Goal: Transaction & Acquisition: Purchase product/service

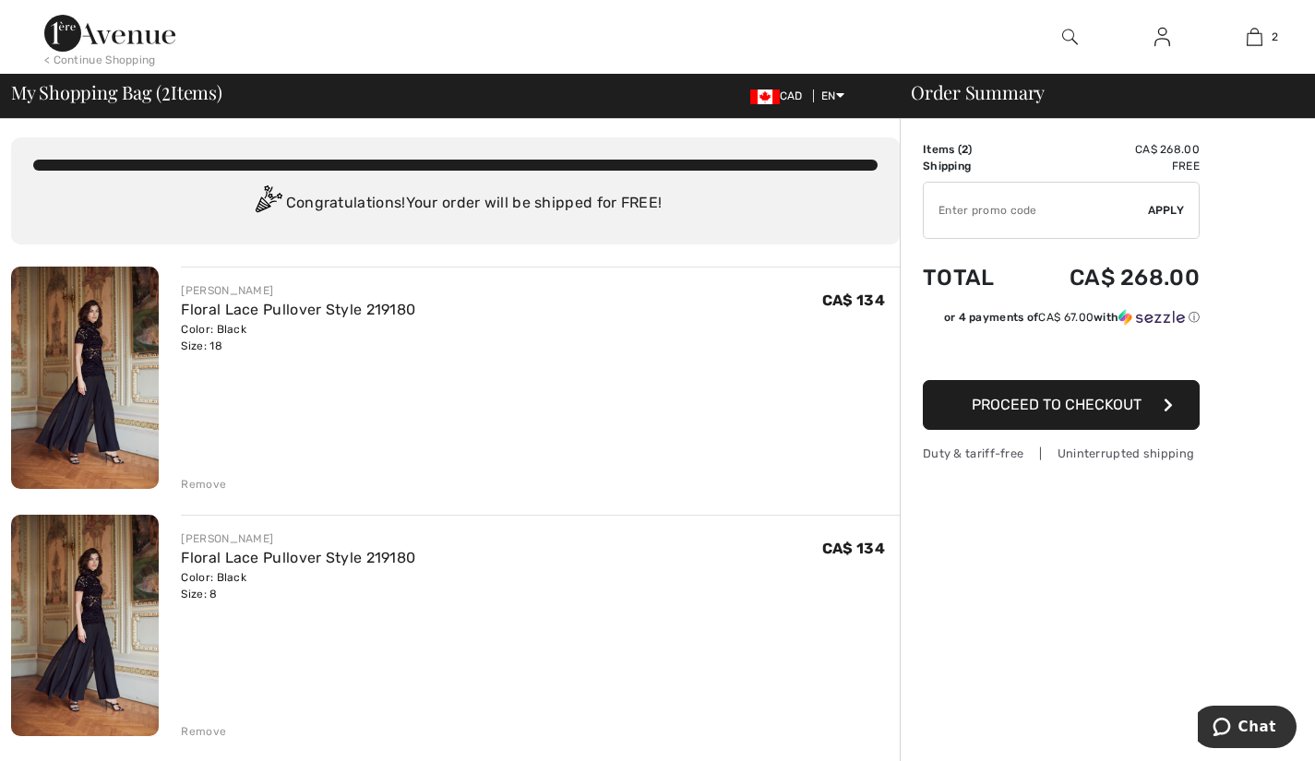
scroll to position [6, 0]
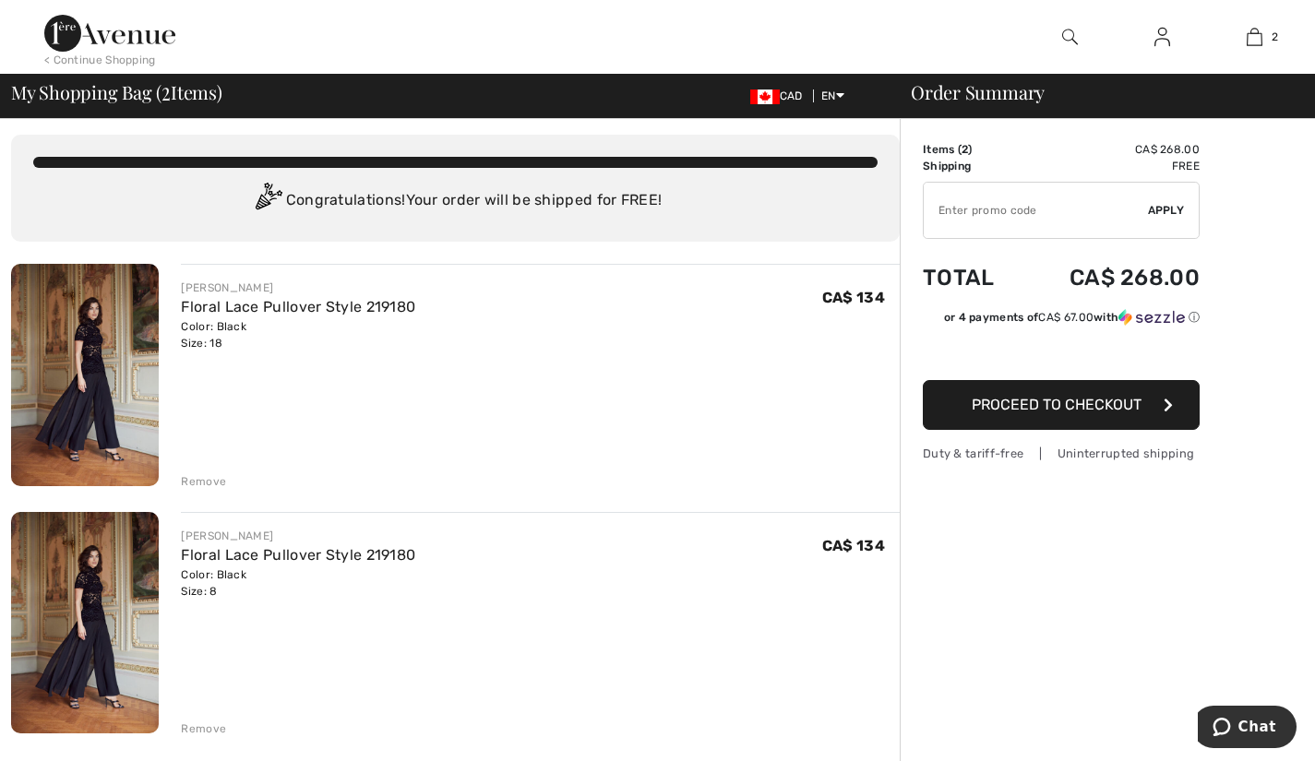
click at [200, 478] on div "Remove" at bounding box center [203, 481] width 45 height 17
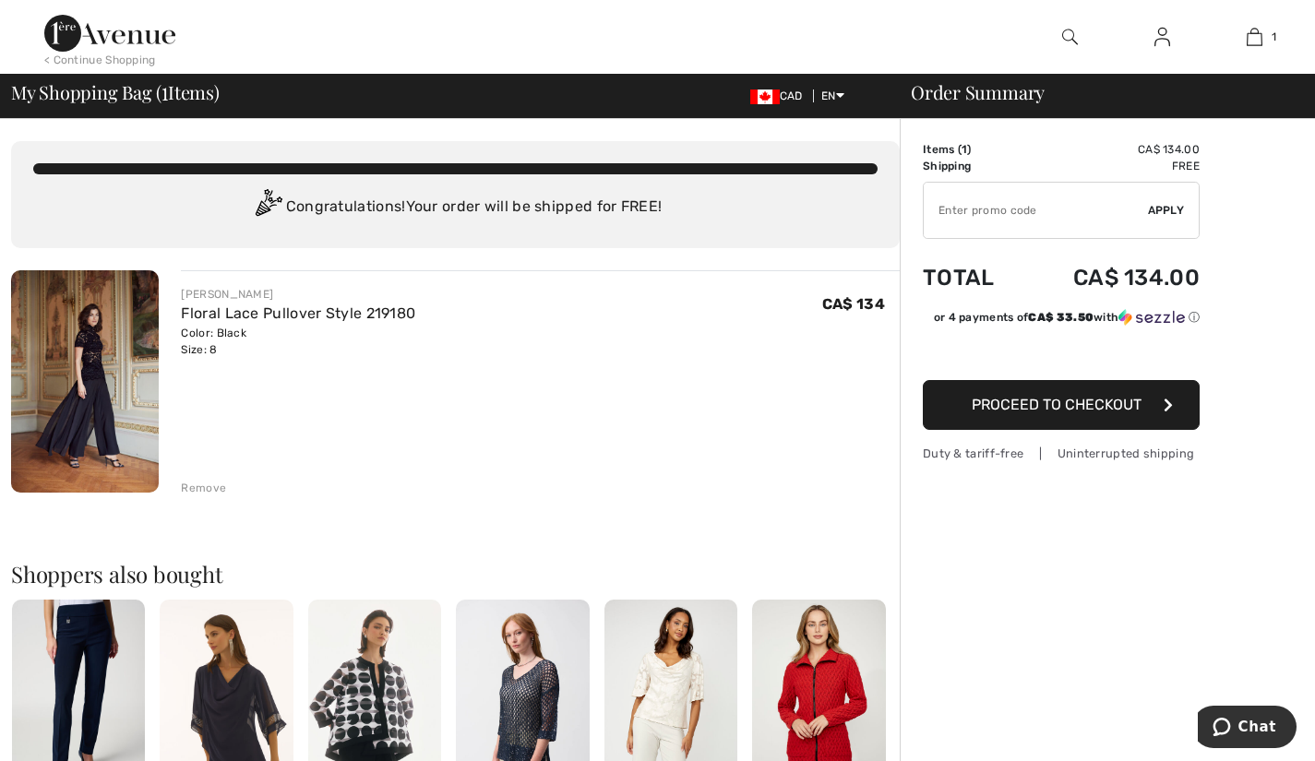
scroll to position [5, 0]
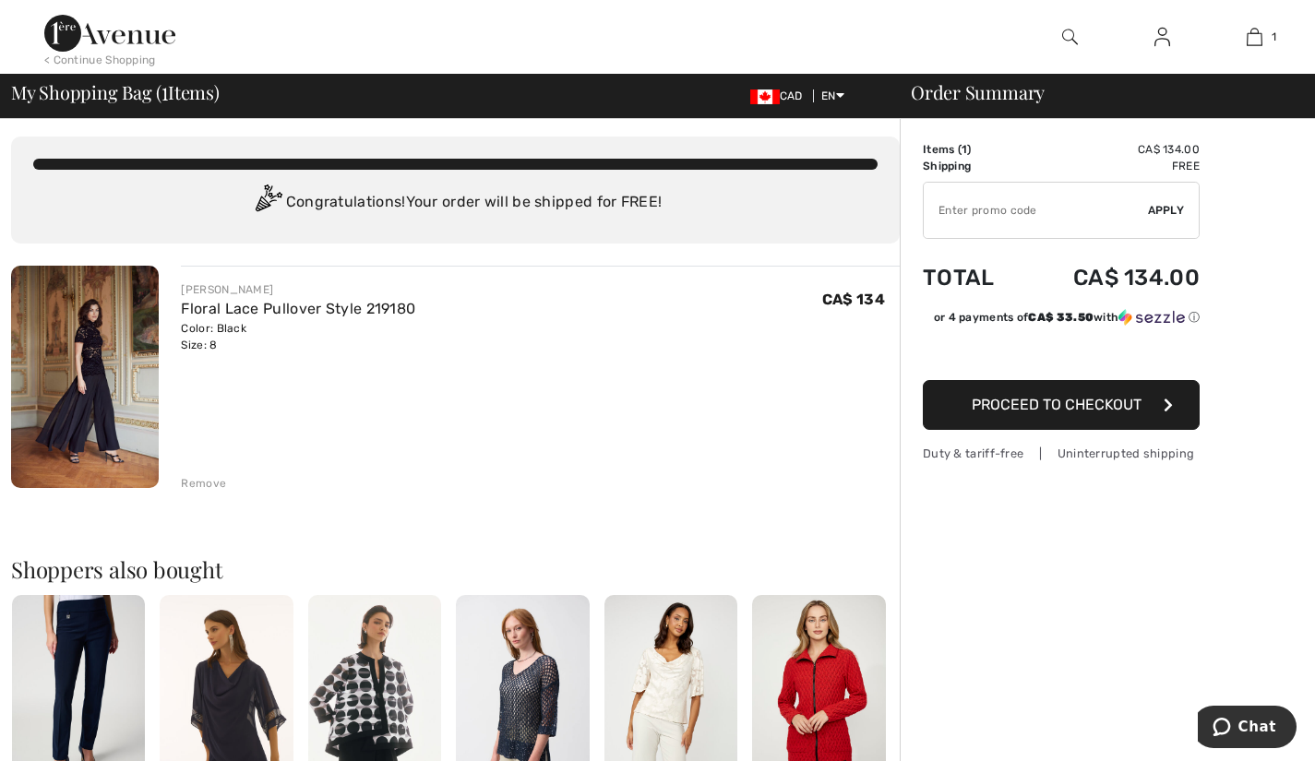
click at [990, 209] on input "TEXT" at bounding box center [1036, 210] width 224 height 55
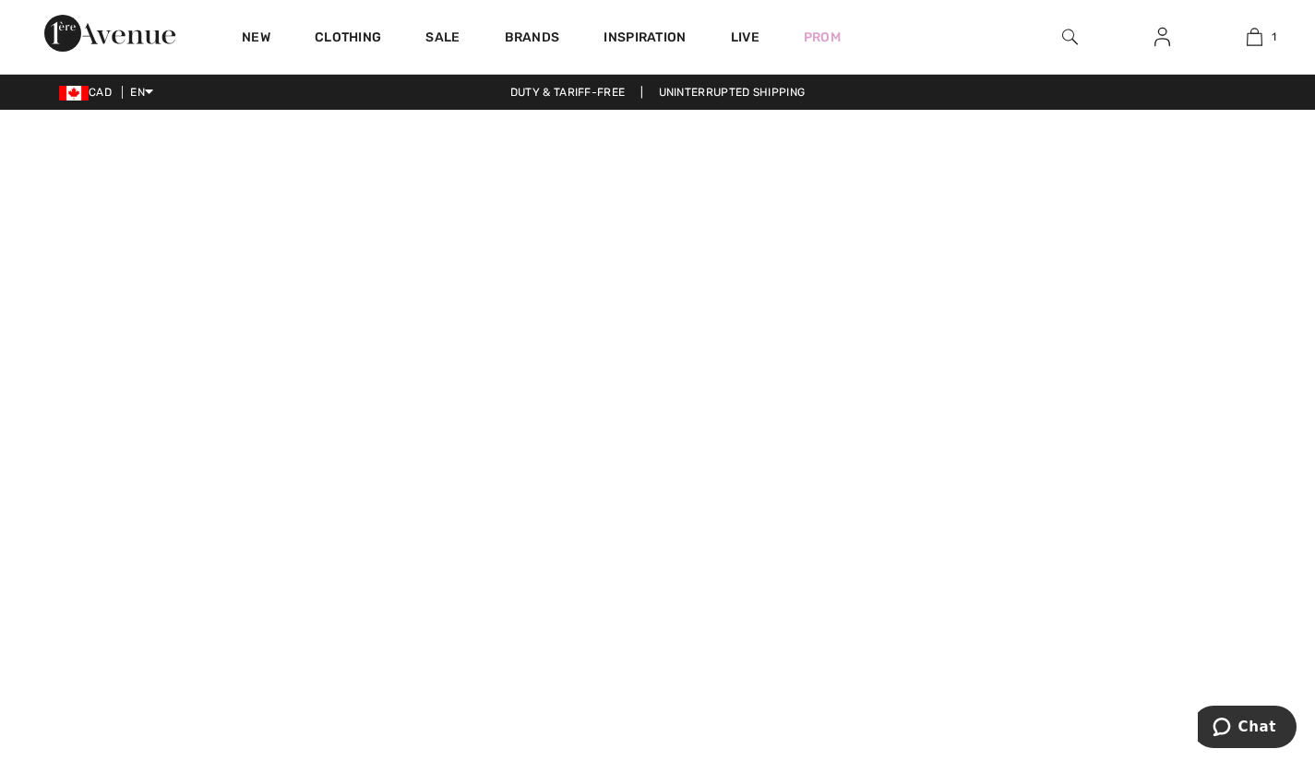
click at [1061, 29] on div at bounding box center [1070, 37] width 92 height 74
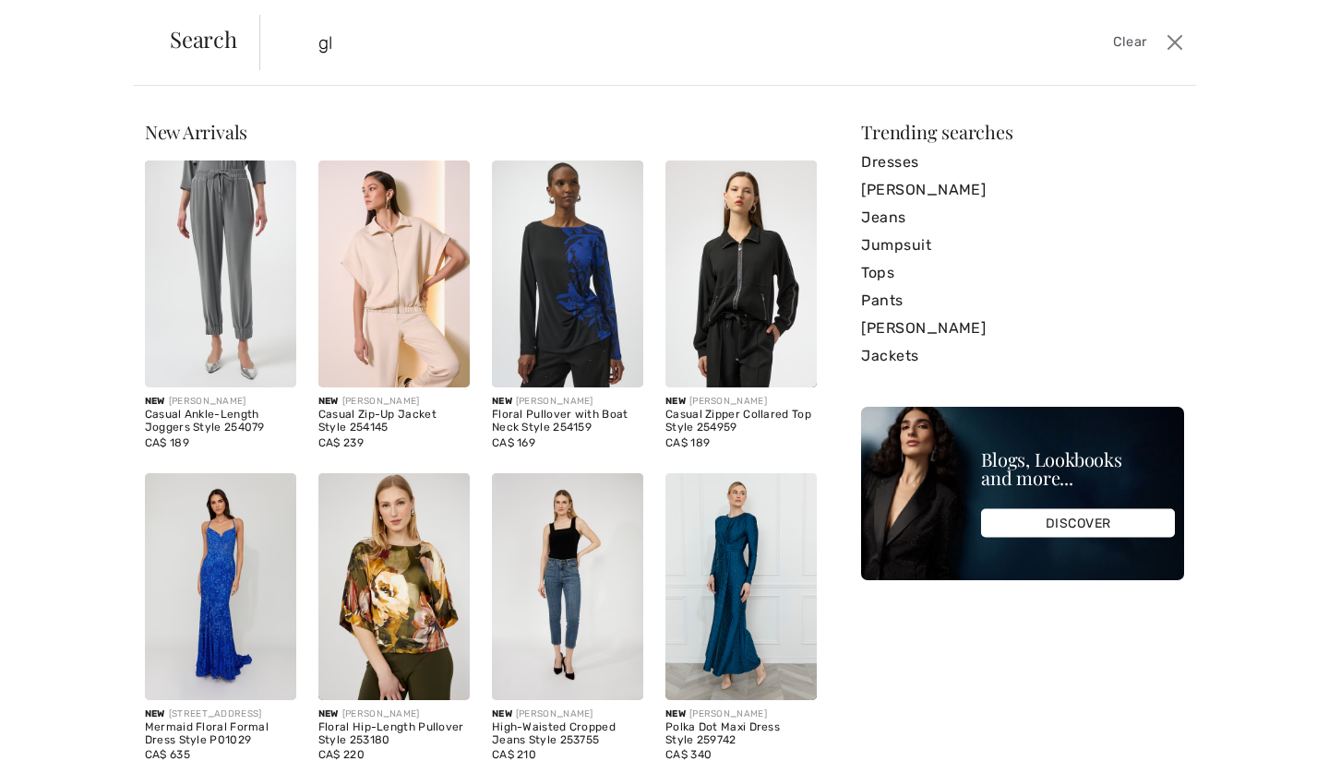
type input "g"
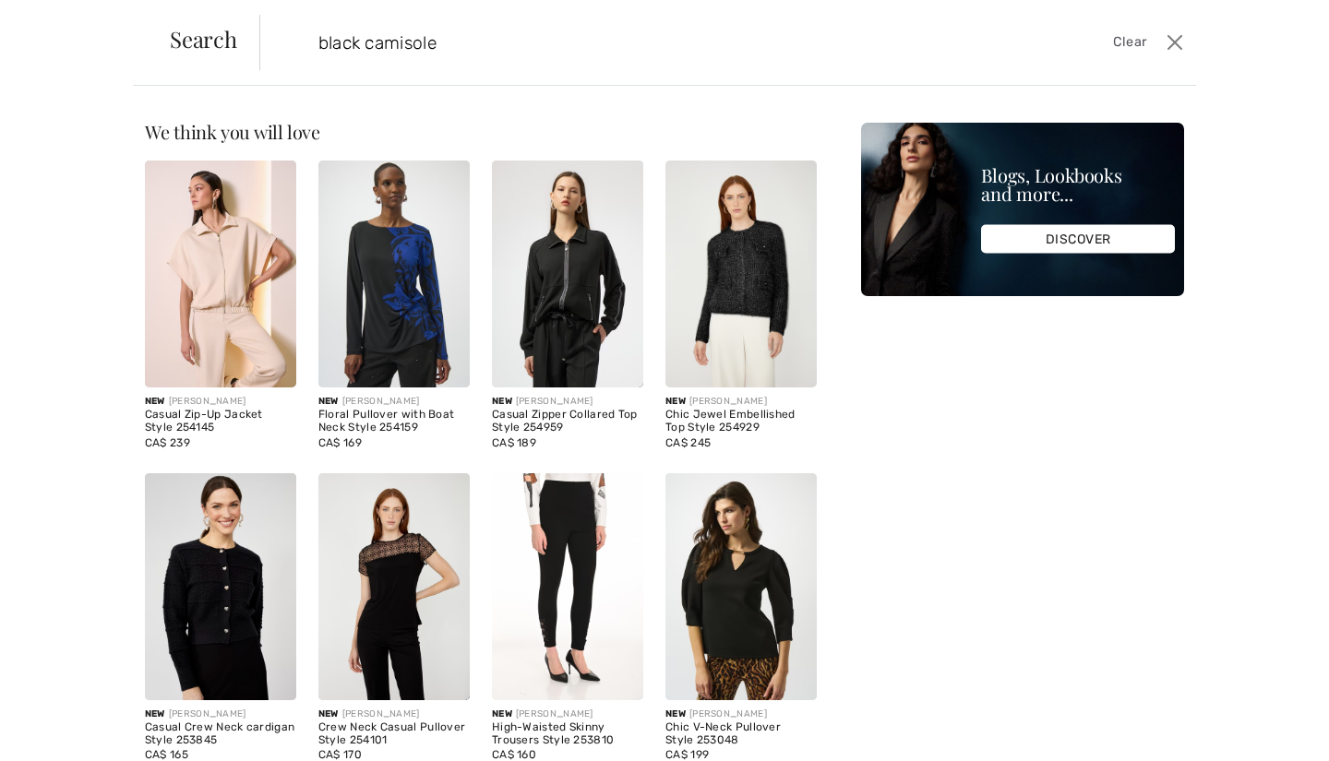
type input "black camisole"
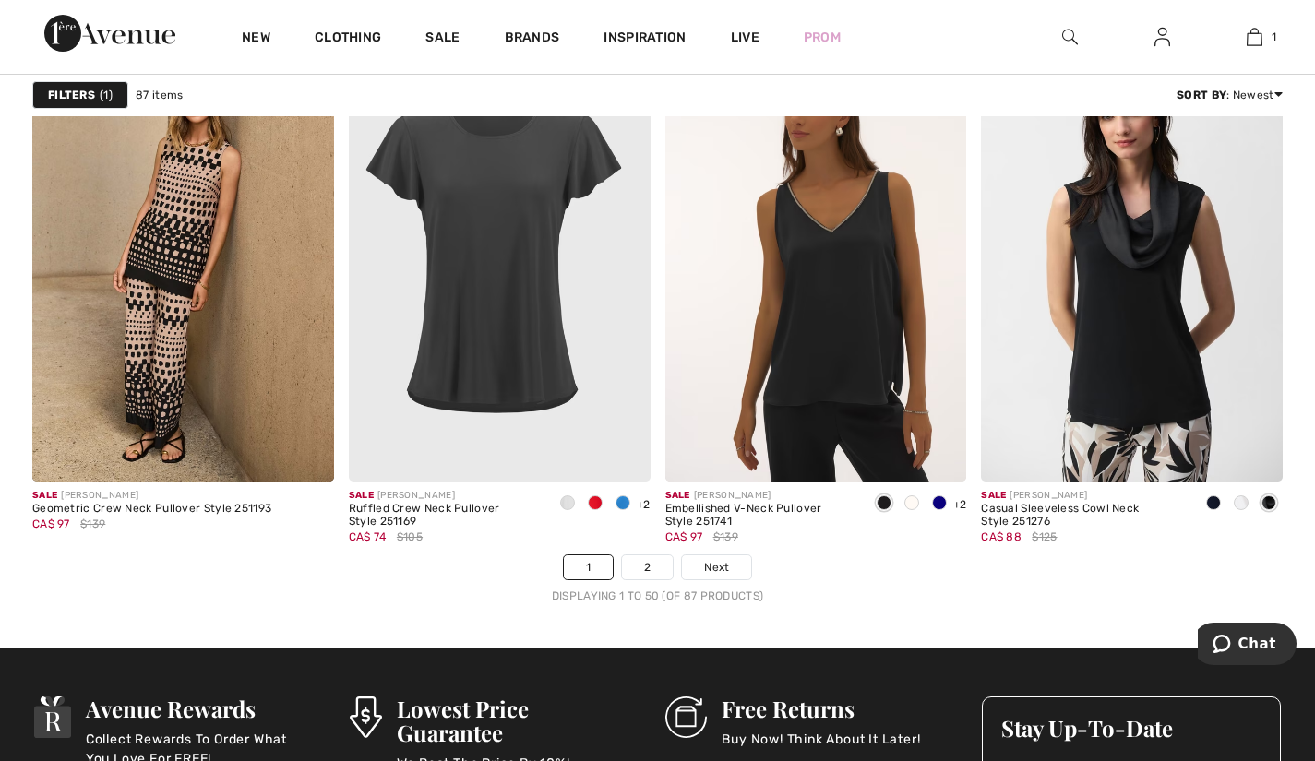
scroll to position [7932, 0]
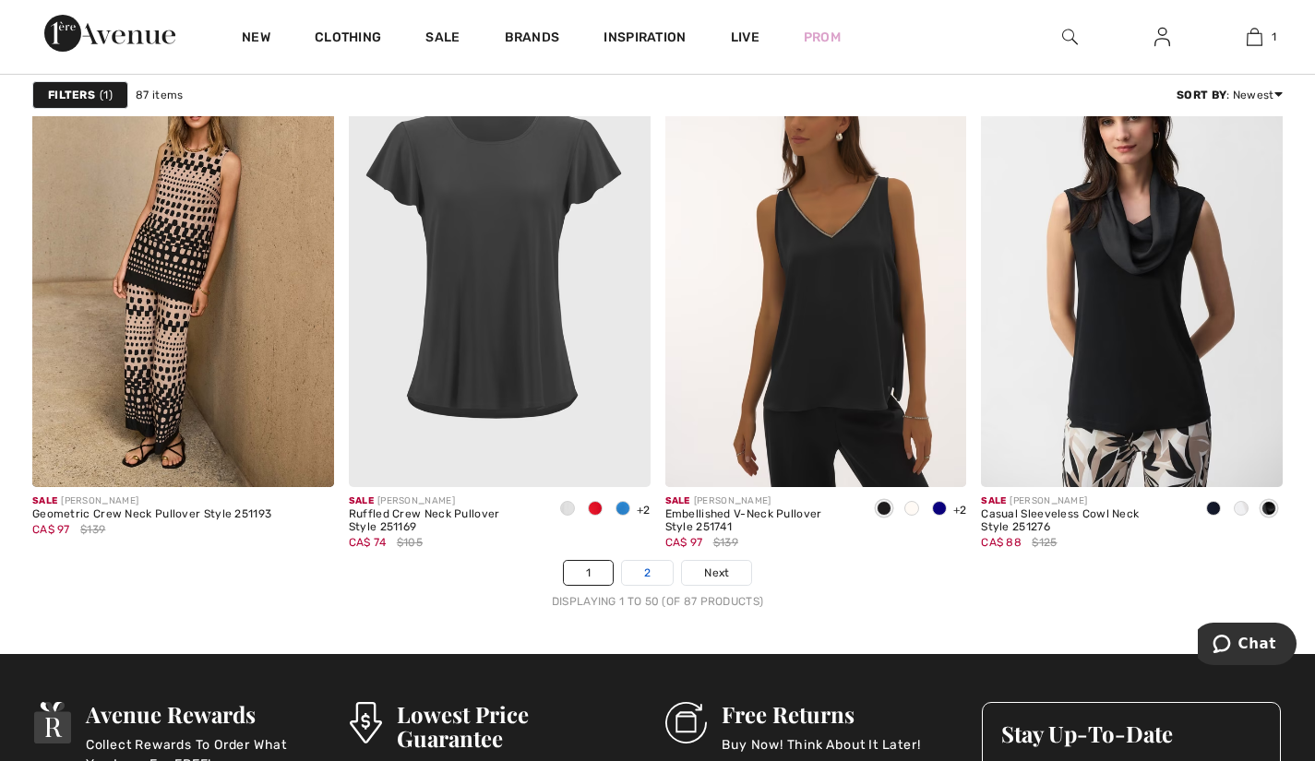
click at [647, 568] on link "2" at bounding box center [647, 573] width 51 height 24
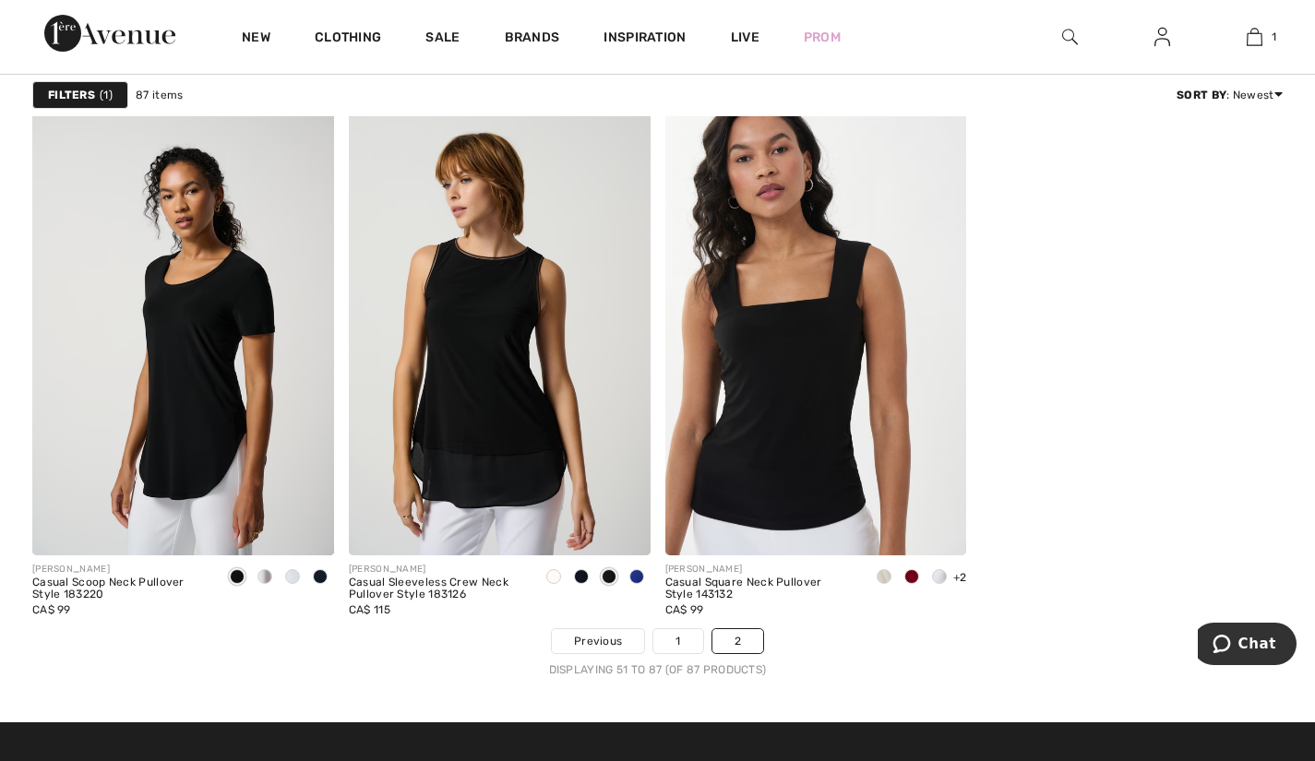
scroll to position [6036, 0]
click at [439, 33] on link "Sale" at bounding box center [442, 39] width 34 height 19
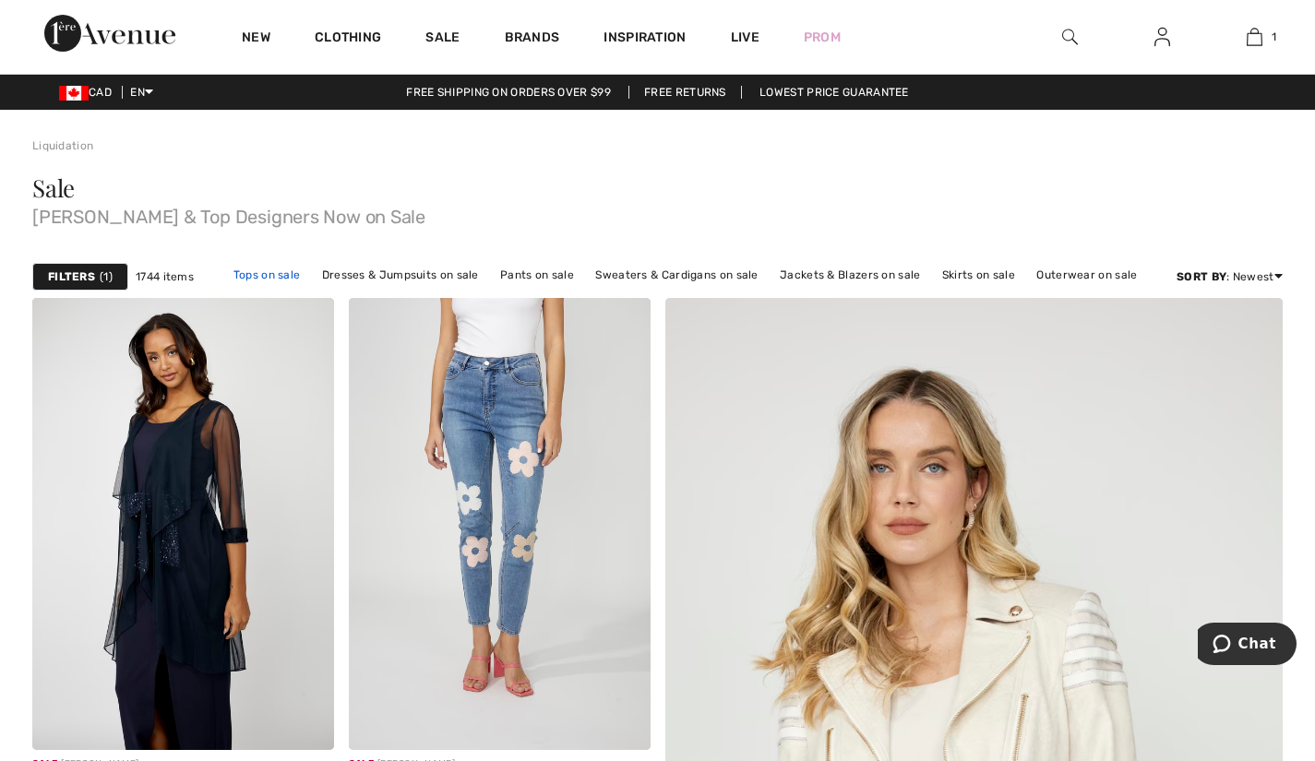
click at [277, 269] on link "Tops on sale" at bounding box center [267, 275] width 86 height 24
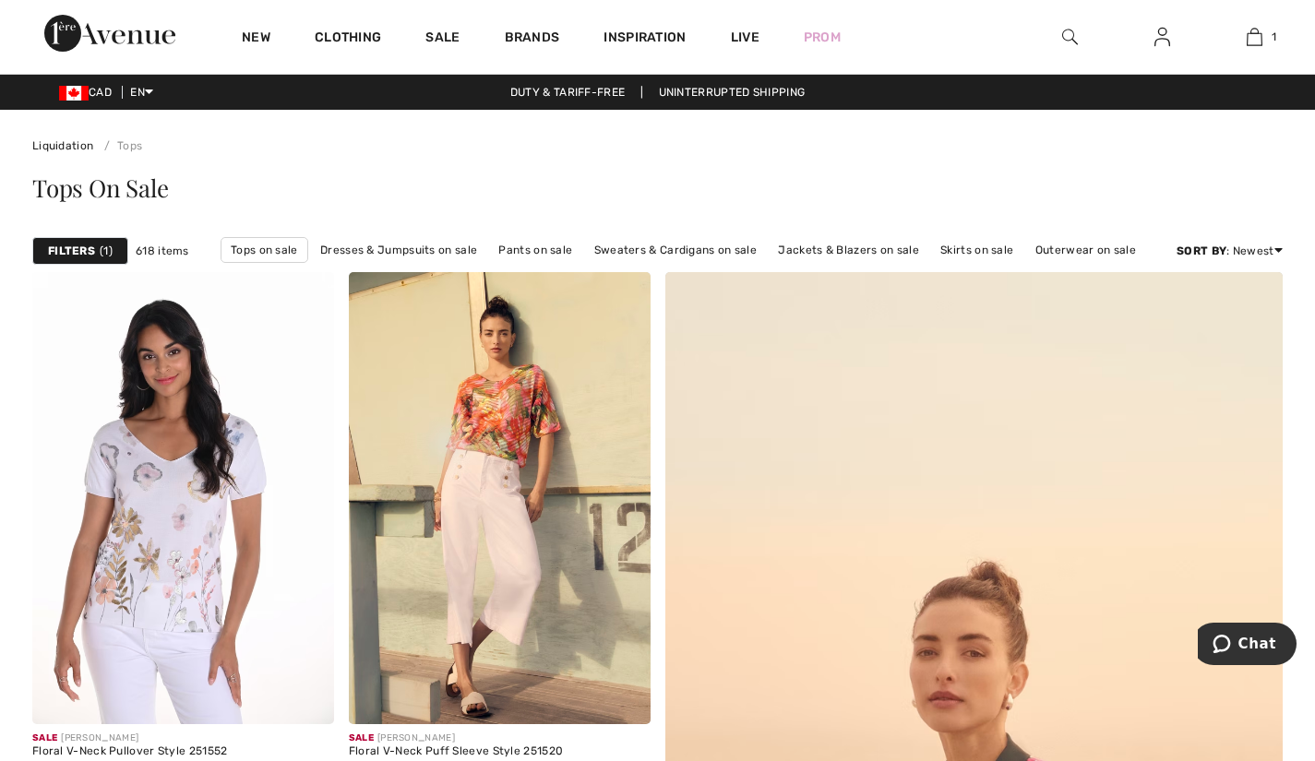
click at [1067, 39] on img at bounding box center [1070, 37] width 16 height 22
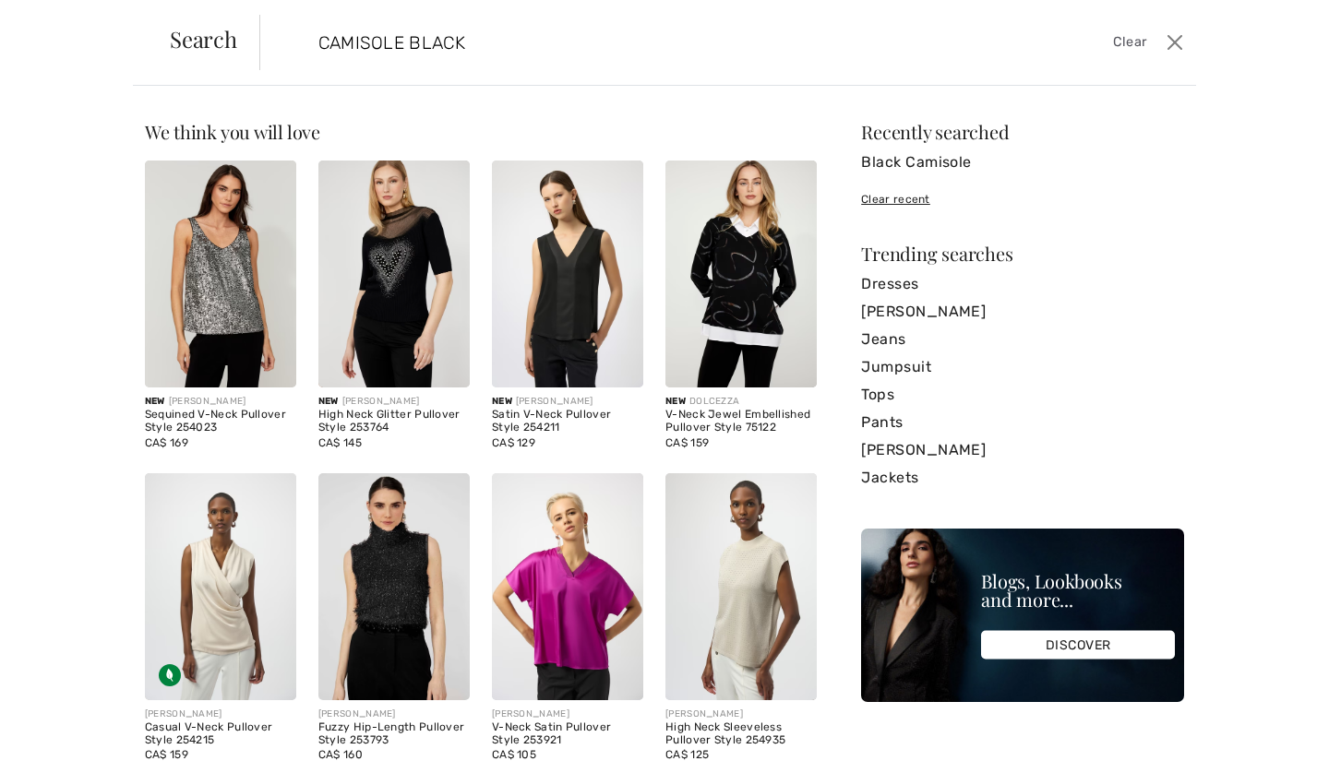
type input "CAMISOLE BLACK"
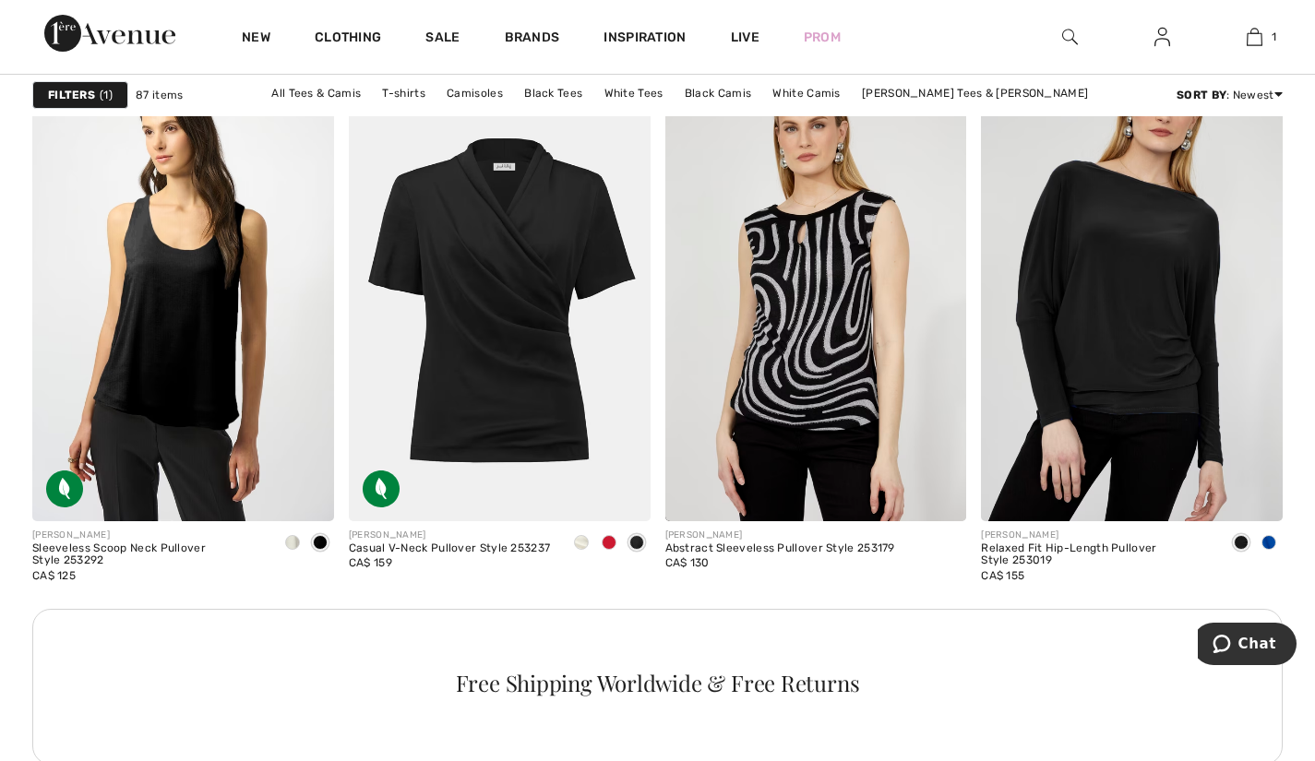
scroll to position [1832, 0]
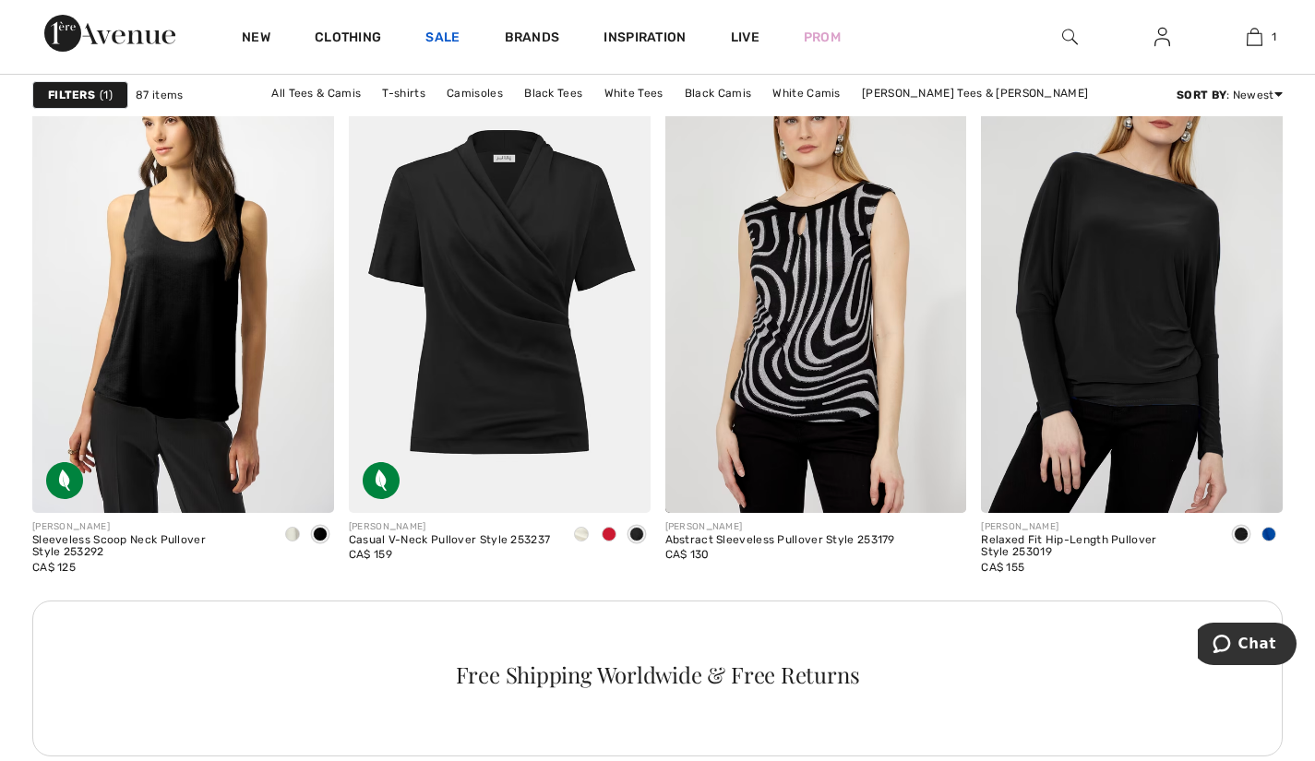
click at [434, 32] on link "Sale" at bounding box center [442, 39] width 34 height 19
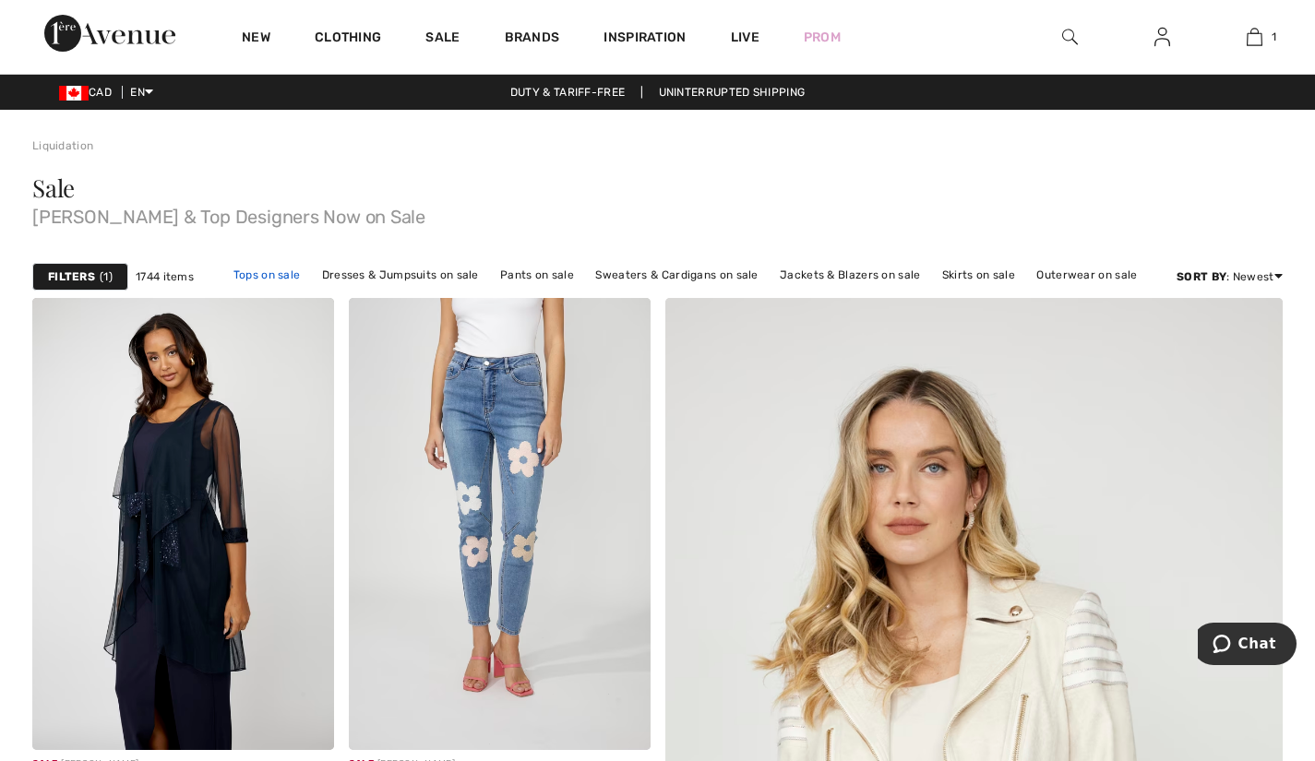
click at [269, 267] on link "Tops on sale" at bounding box center [267, 275] width 86 height 24
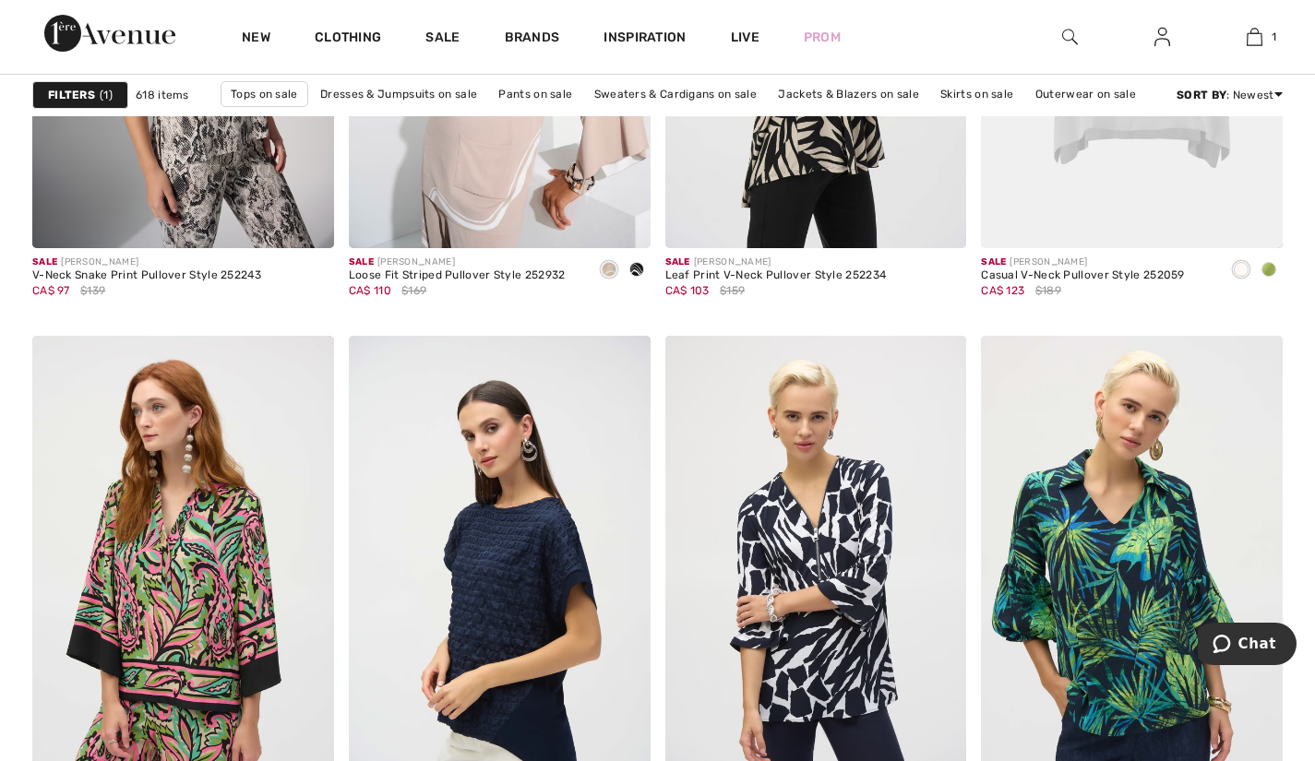
scroll to position [7093, 0]
click at [1254, 32] on img at bounding box center [1255, 37] width 16 height 22
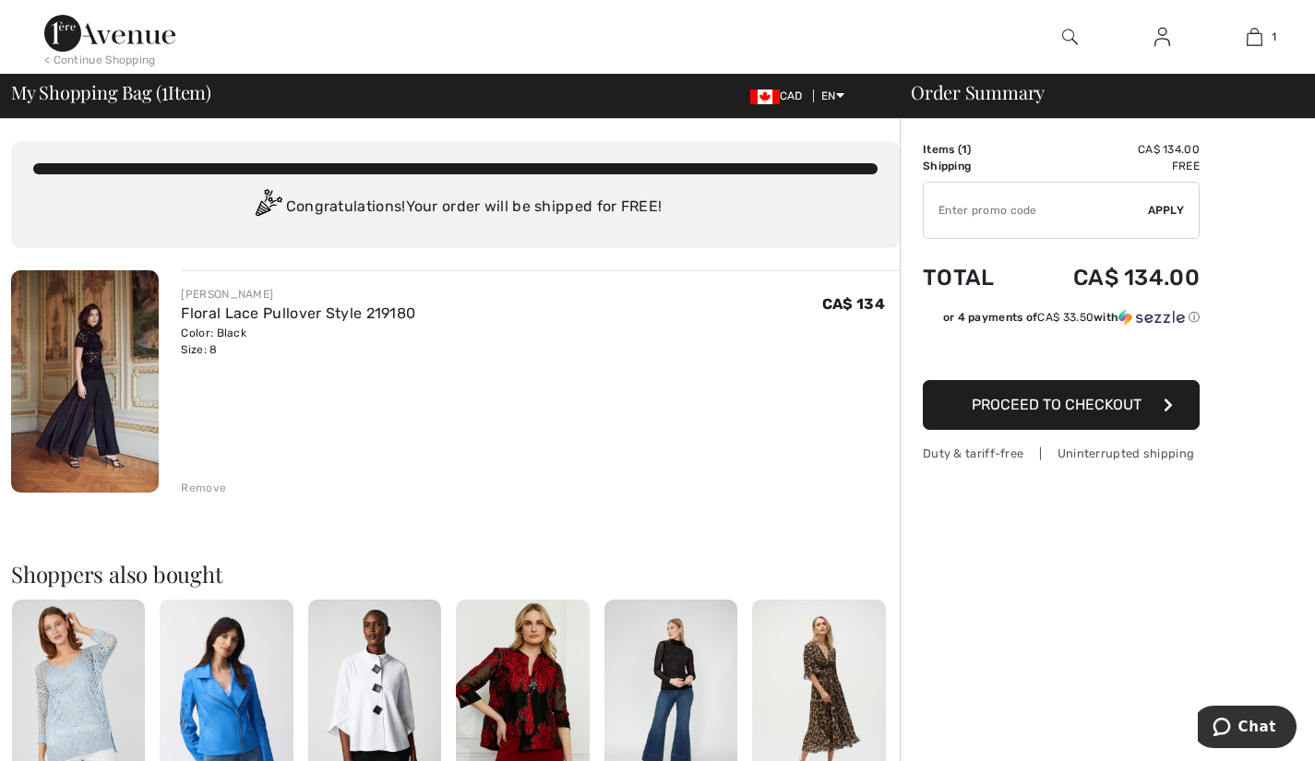
click at [1086, 409] on span "Proceed to Checkout" at bounding box center [1057, 405] width 170 height 18
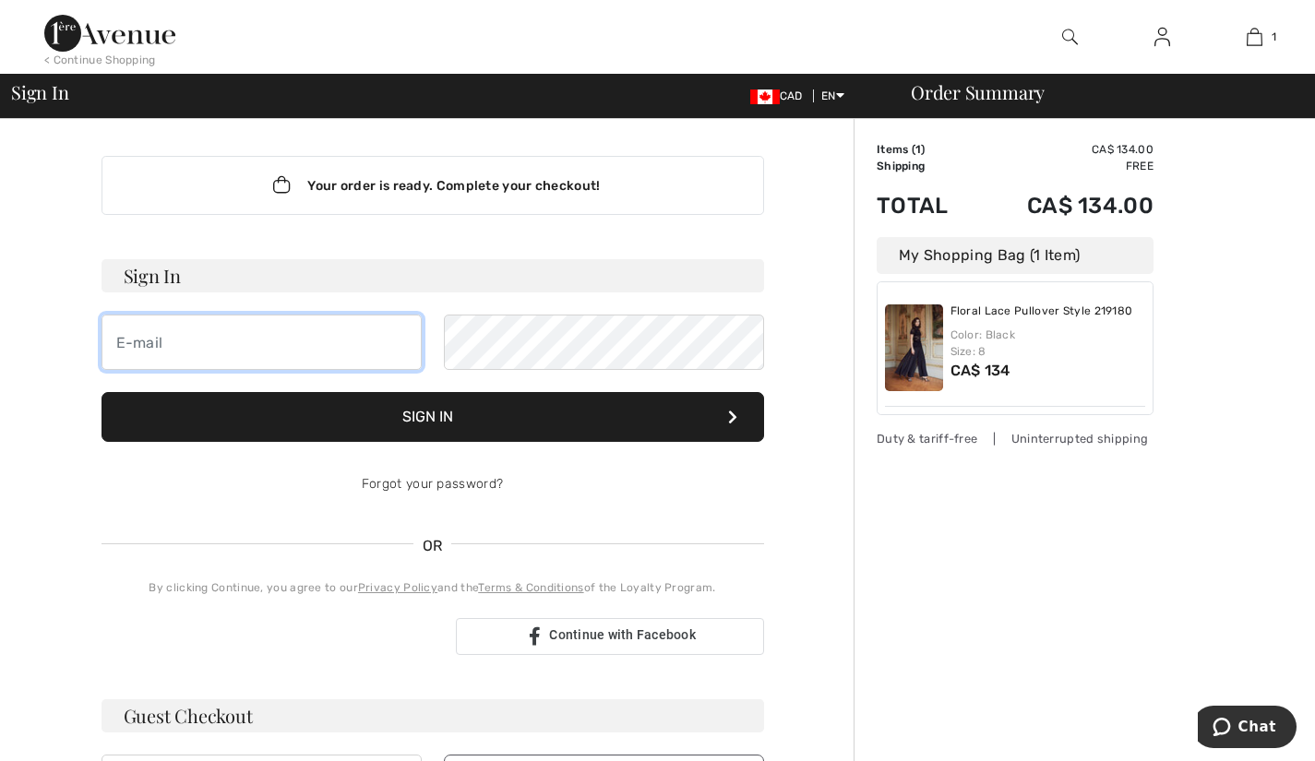
click at [304, 337] on input "email" at bounding box center [262, 342] width 320 height 55
type input "[EMAIL_ADDRESS][DOMAIN_NAME]"
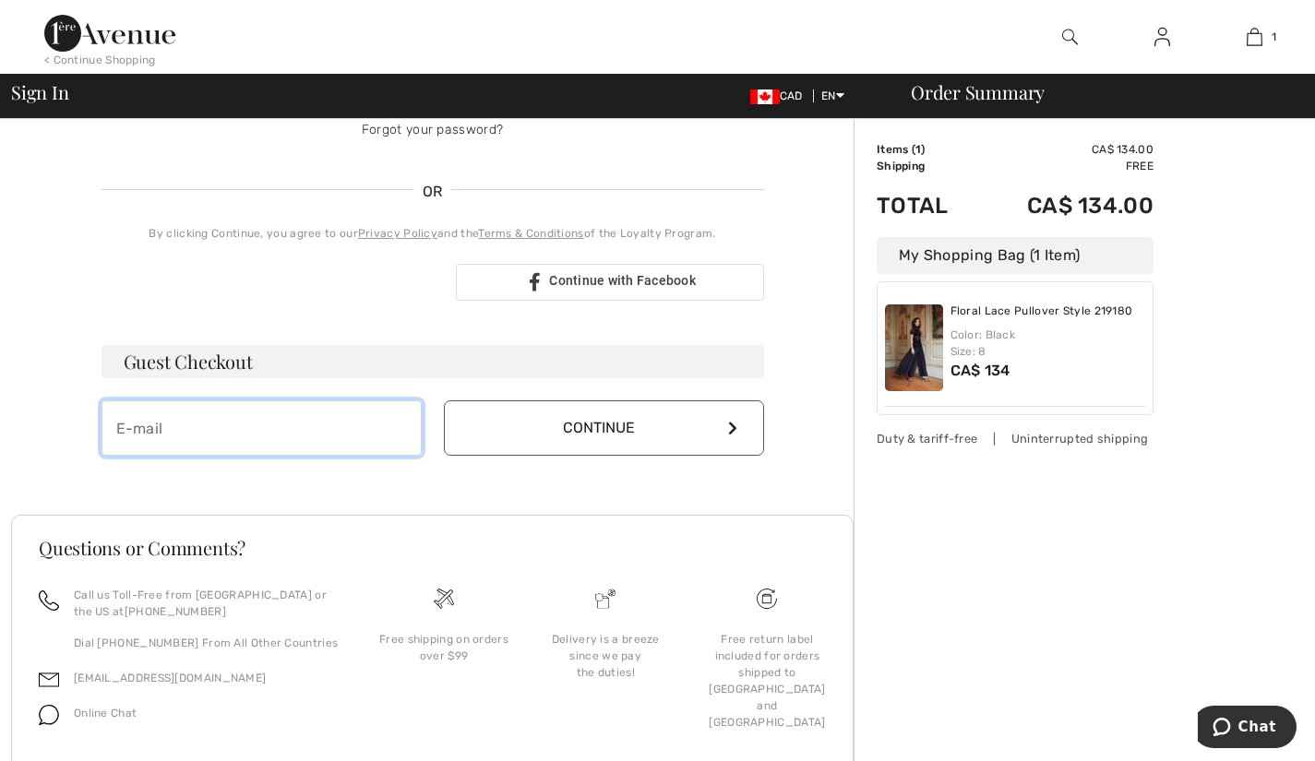
click at [262, 433] on input "email" at bounding box center [262, 428] width 320 height 55
type input "[EMAIL_ADDRESS][DOMAIN_NAME]"
click at [686, 434] on button "Continue" at bounding box center [604, 428] width 320 height 55
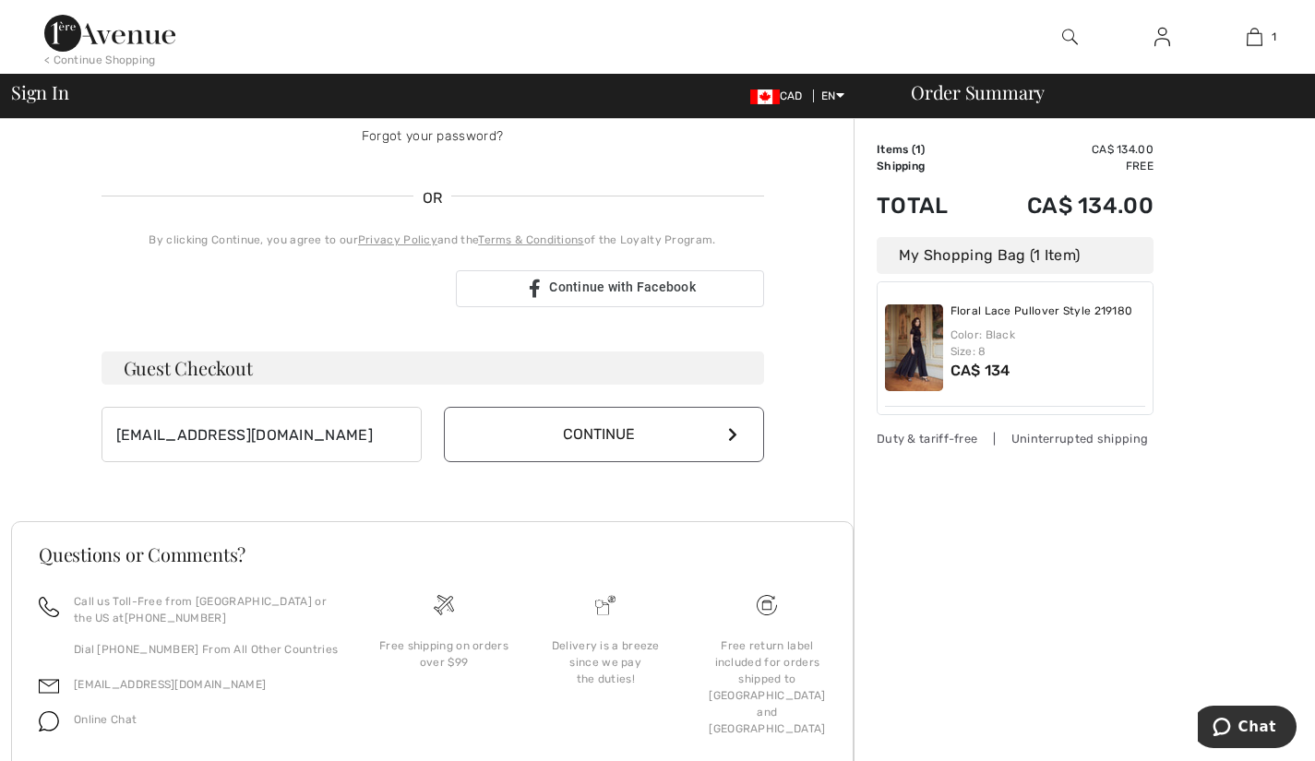
scroll to position [354, 0]
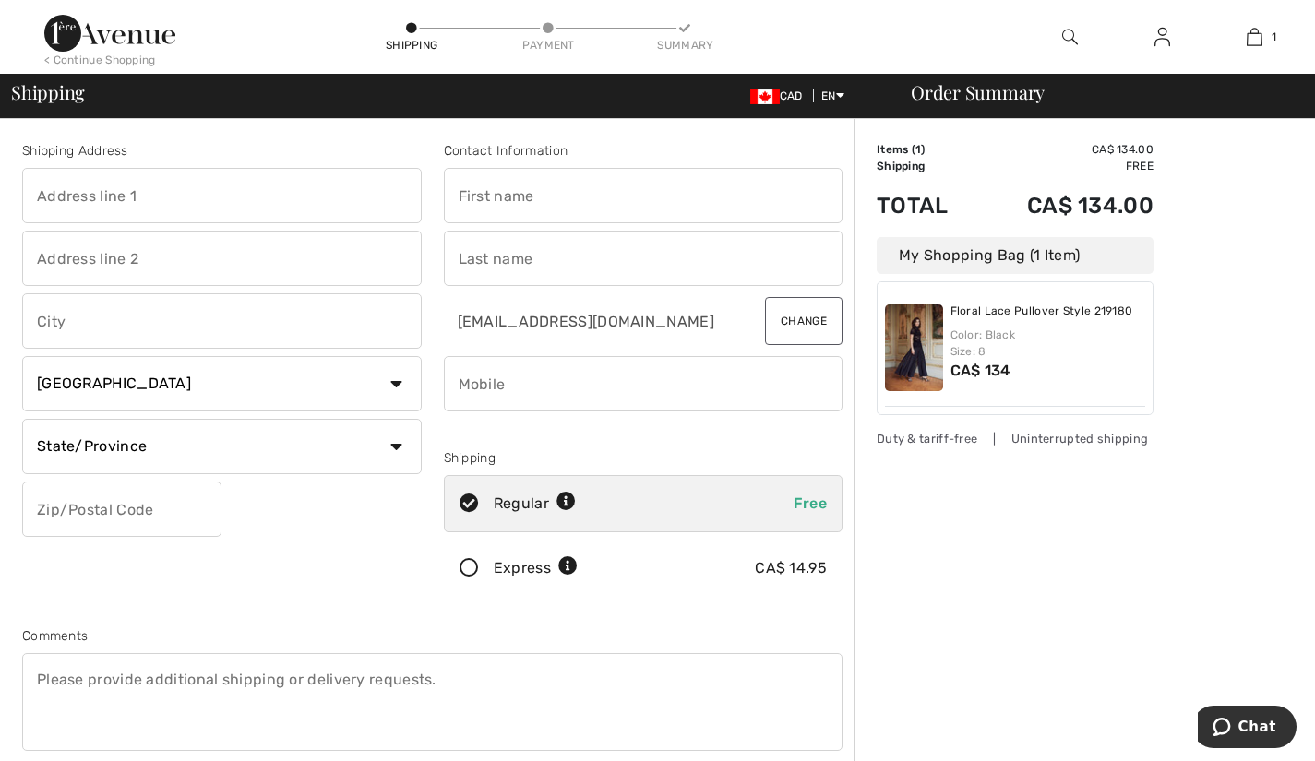
click at [650, 189] on input "text" at bounding box center [644, 195] width 400 height 55
type input "[PERSON_NAME]"
type input "[STREET_ADDRESS][PERSON_NAME]"
type input "[PERSON_NAME]"
select select "ON"
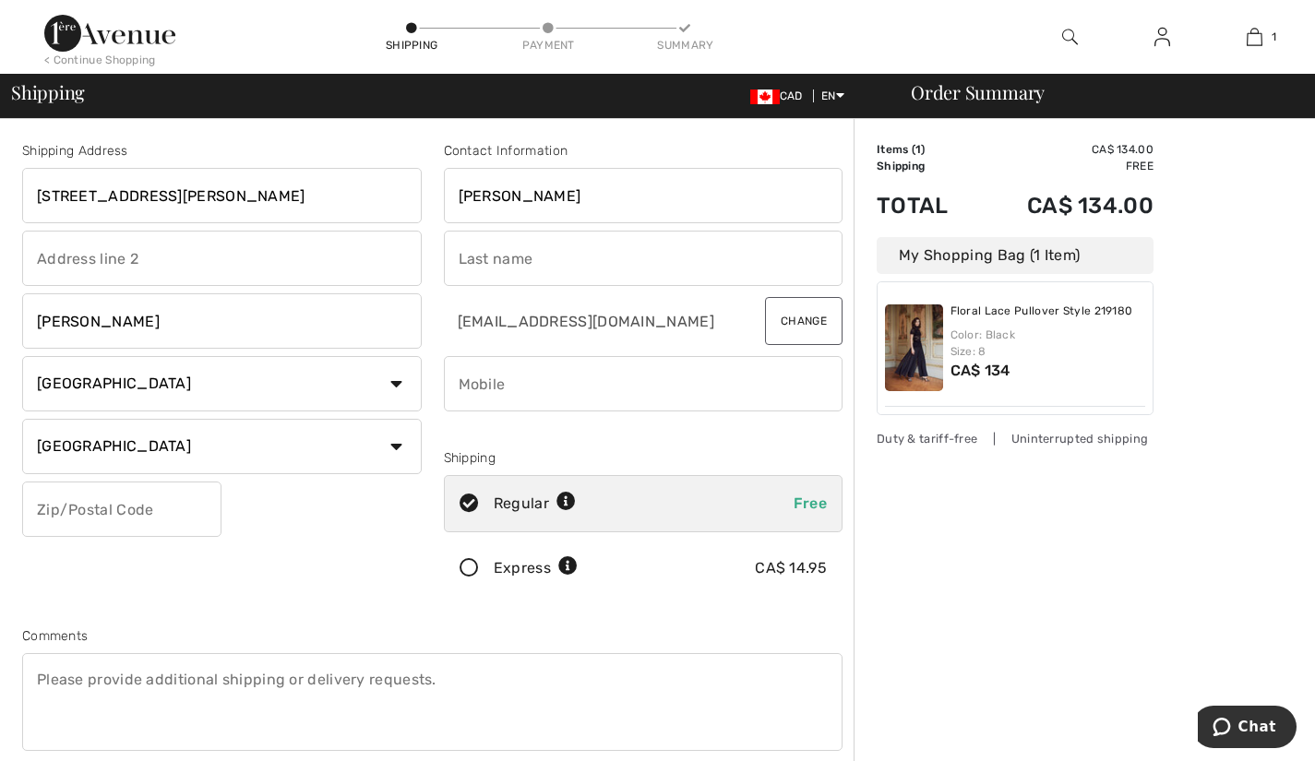
type input "L8P 4Z2"
type input "[PERSON_NAME]"
type input "9055211053"
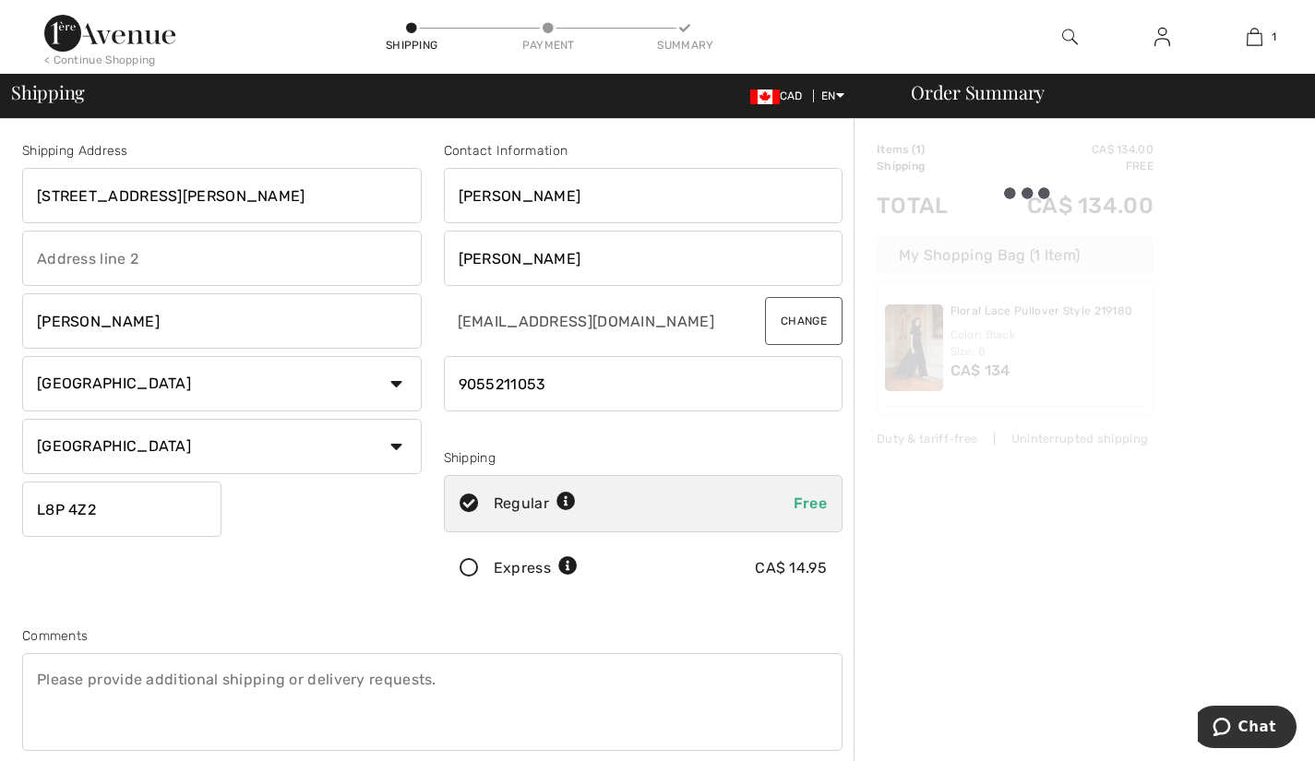
type input "L8P4Z2"
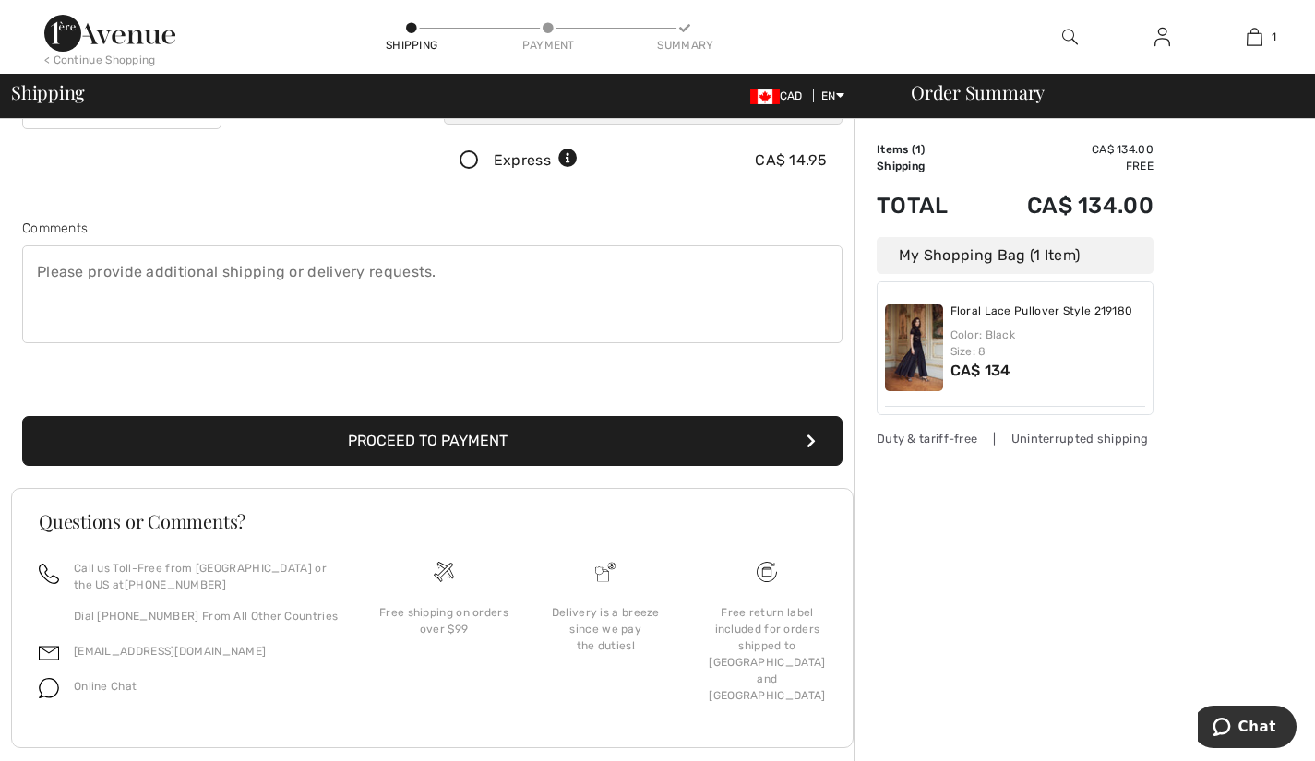
scroll to position [415, 0]
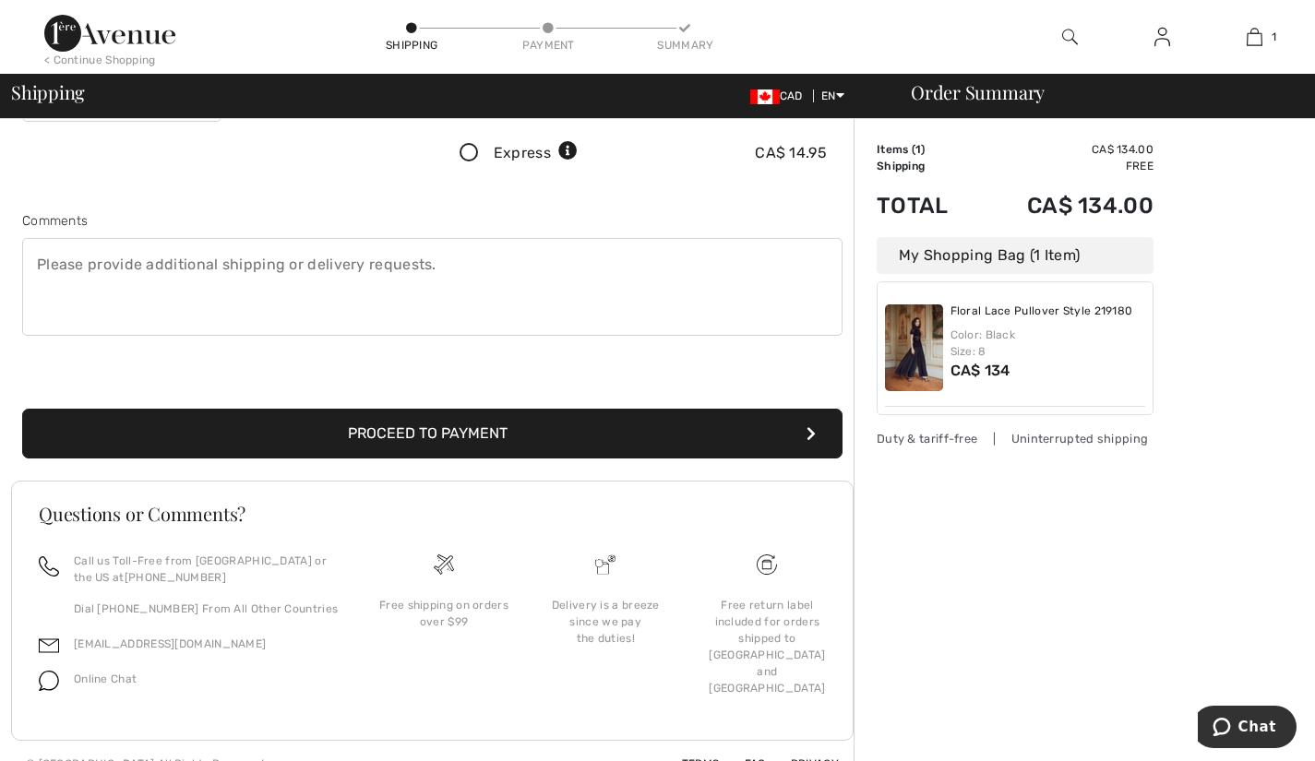
click at [639, 425] on button "Proceed to Payment" at bounding box center [432, 434] width 820 height 50
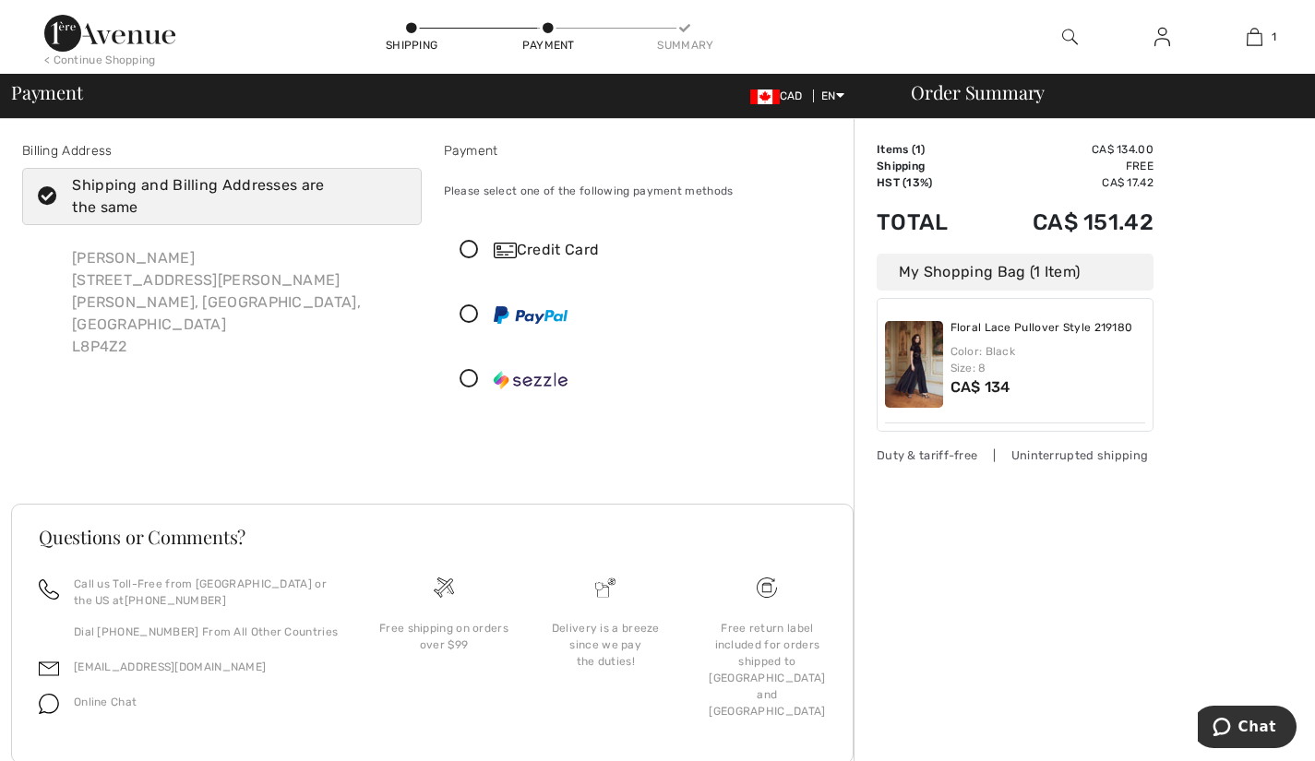
click at [541, 261] on div "Credit Card" at bounding box center [644, 249] width 398 height 55
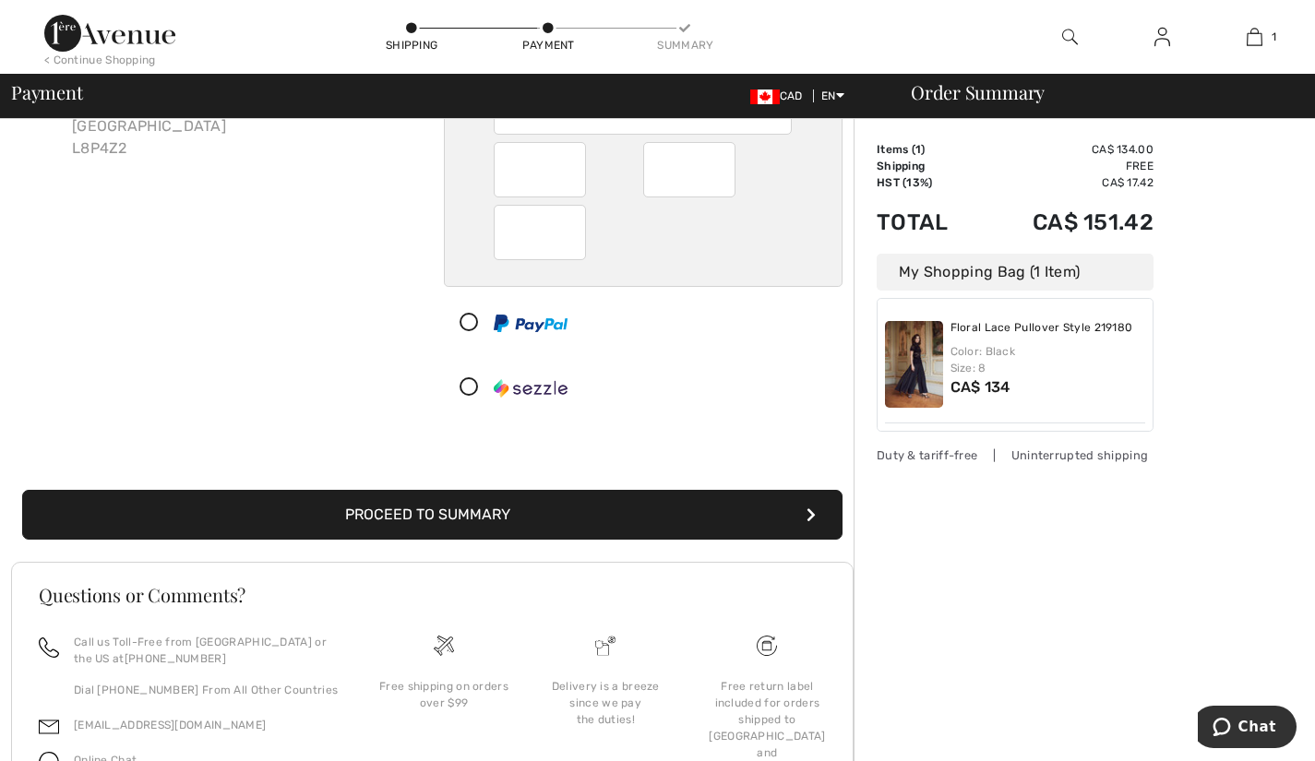
scroll to position [200, 0]
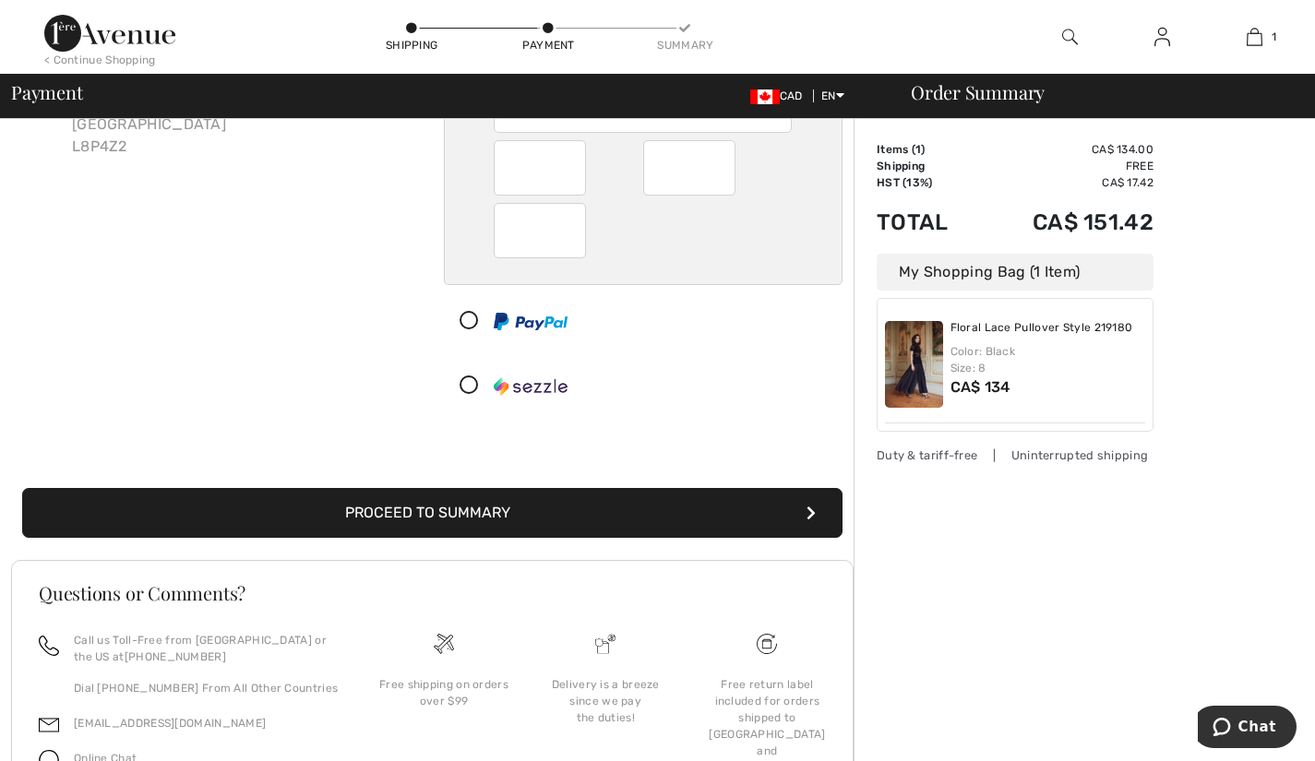
click at [623, 508] on button "Proceed to Summary" at bounding box center [432, 513] width 820 height 50
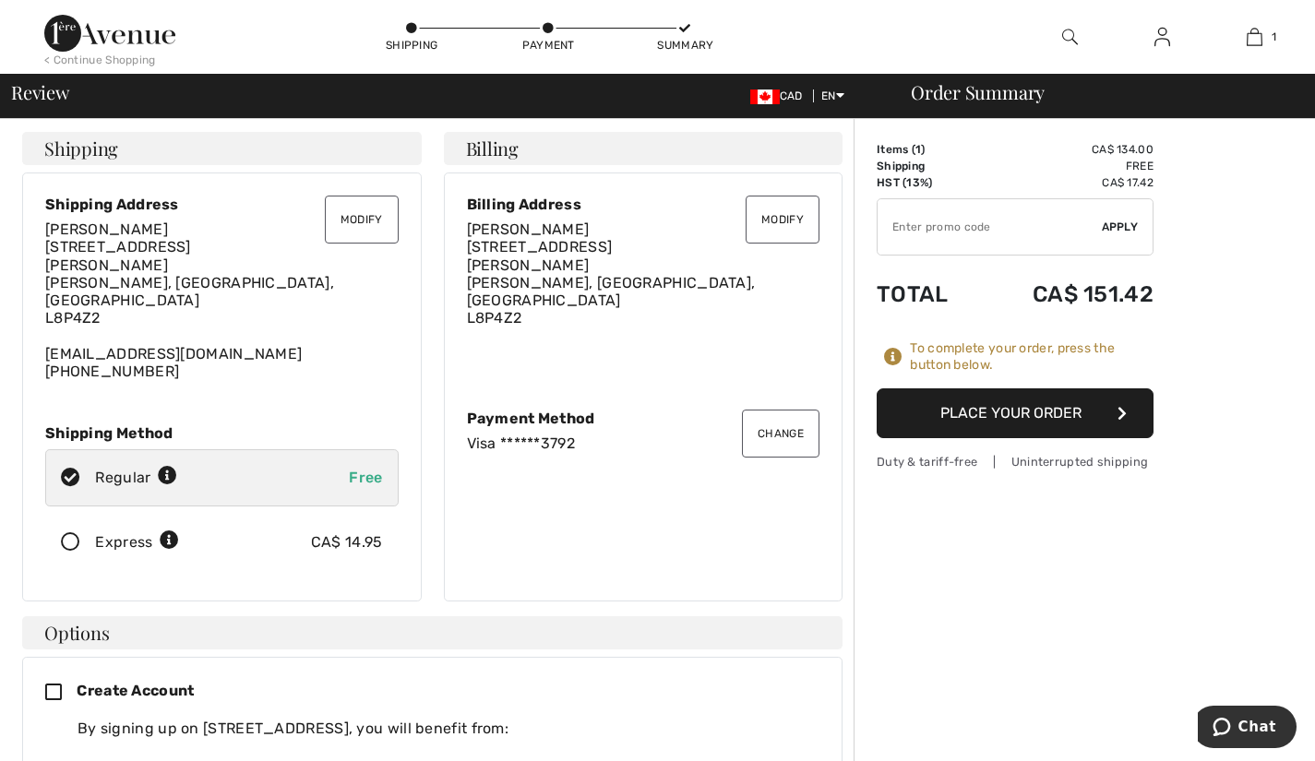
scroll to position [8, 0]
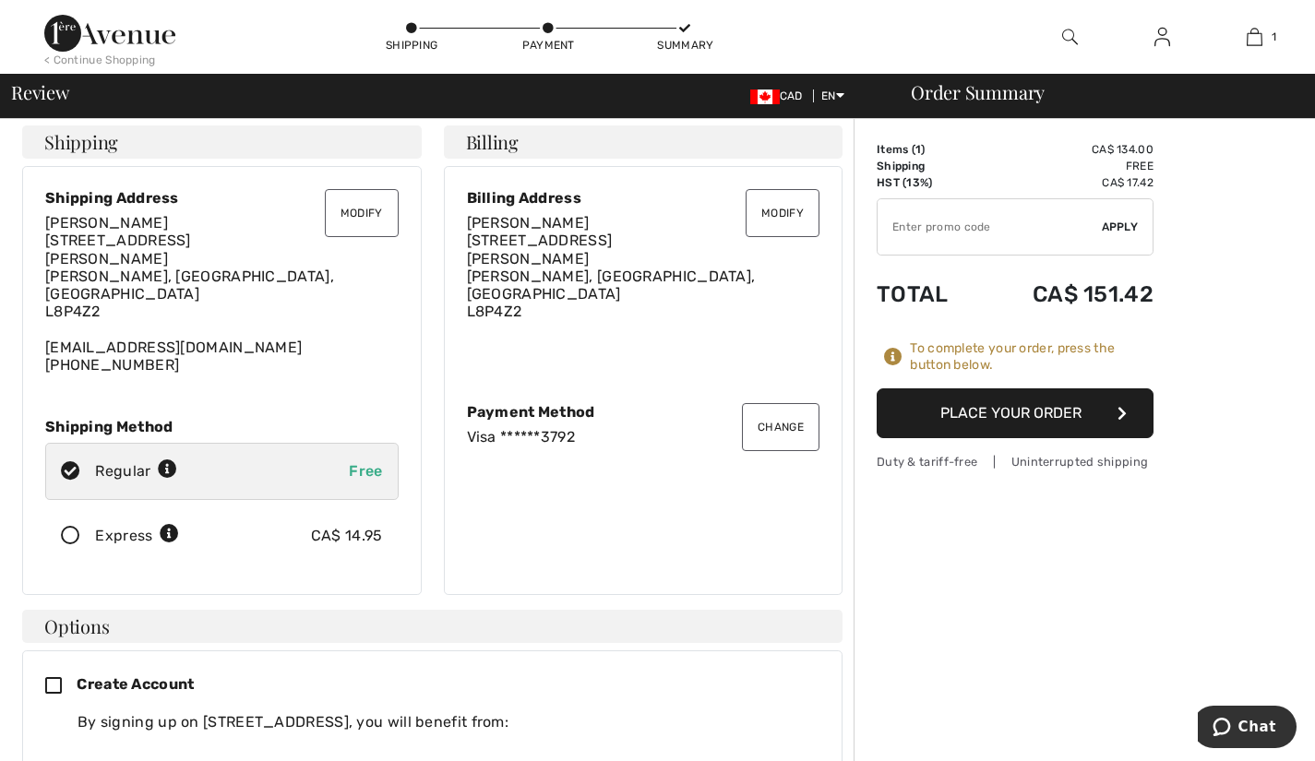
click at [1019, 406] on button "Place Your Order" at bounding box center [1015, 414] width 277 height 50
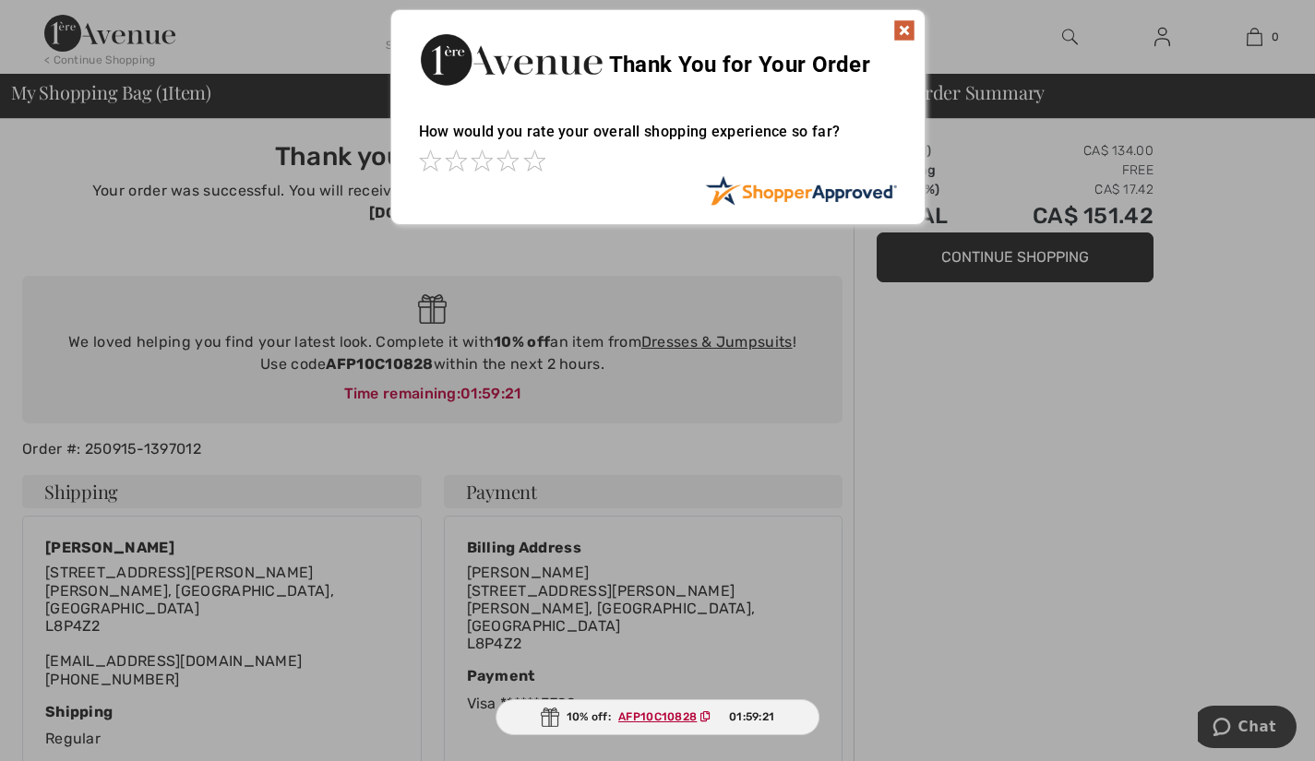
click at [898, 24] on img at bounding box center [904, 30] width 22 height 22
